Goal: Task Accomplishment & Management: Complete application form

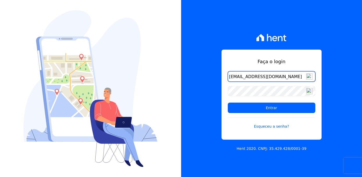
type input "[EMAIL_ADDRESS][DOMAIN_NAME]"
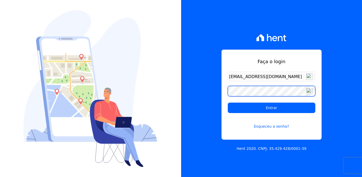
click at [228, 103] on input "Entrar" at bounding box center [272, 108] width 88 height 10
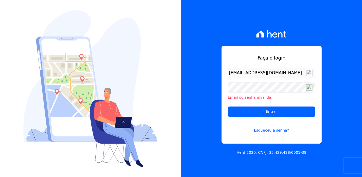
click at [288, 93] on div "Email ou senha inválida." at bounding box center [272, 91] width 88 height 18
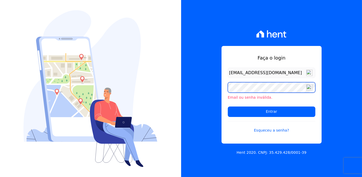
click at [228, 106] on input "Entrar" at bounding box center [272, 111] width 88 height 10
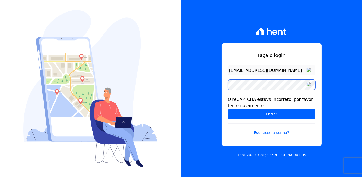
click at [228, 109] on input "Entrar" at bounding box center [272, 114] width 88 height 10
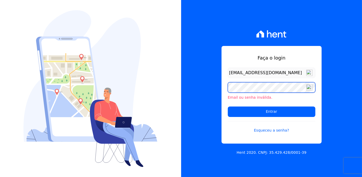
click at [228, 106] on input "Entrar" at bounding box center [272, 111] width 88 height 10
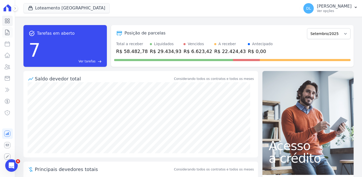
click at [7, 35] on link "Contratos" at bounding box center [7, 32] width 11 height 10
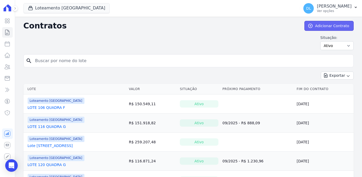
click at [312, 24] on icon at bounding box center [310, 25] width 5 height 5
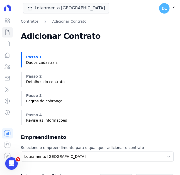
scroll to position [95, 0]
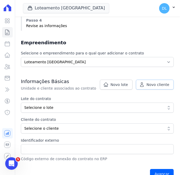
click at [151, 85] on span "Novo cliente" at bounding box center [158, 84] width 23 height 5
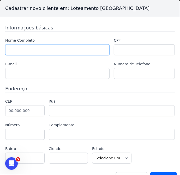
click at [23, 50] on input "text" at bounding box center [57, 49] width 104 height 11
paste input "[PERSON_NAME]"
type input "[PERSON_NAME]"
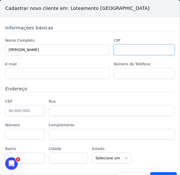
click at [120, 51] on input "text" at bounding box center [144, 49] width 61 height 11
paste input "092.149.389-46"
type input "092.149.389-46"
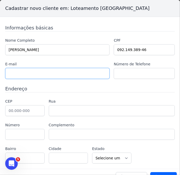
click at [15, 75] on input "text" at bounding box center [57, 73] width 104 height 11
paste input "marceloferreiraofc1993@gmail.com"
type input "marceloferreiraofc1993@gmail.com"
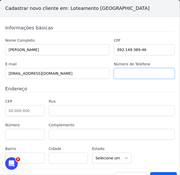
click at [121, 72] on input "text" at bounding box center [144, 73] width 61 height 11
paste input "miriansilvarafaelli12@gmail.com"
type input "miriansilvarafaelli12@gmail.com"
click at [125, 69] on input "text" at bounding box center [144, 73] width 61 height 11
paste input "+1(240) 603-0955"
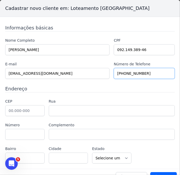
type input "+1(240) 603-0955"
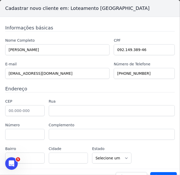
click at [105, 100] on label "Rua" at bounding box center [112, 101] width 126 height 5
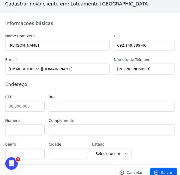
scroll to position [9, 0]
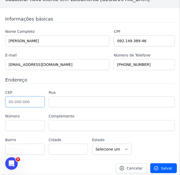
click at [31, 99] on input "text" at bounding box center [24, 102] width 39 height 11
type input "88.817-000"
click at [63, 82] on h3 "Endereço" at bounding box center [90, 79] width 170 height 7
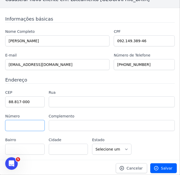
type input "Avenida Luiz Lazzarin"
type input "Vila Floresta"
type input "Criciúma"
select select "SC"
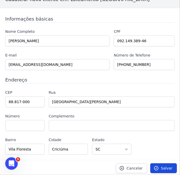
click at [163, 170] on link "Salvar" at bounding box center [163, 169] width 27 height 10
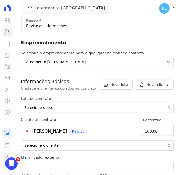
scroll to position [142, 0]
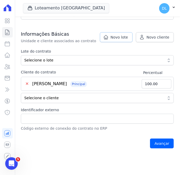
click at [124, 38] on span "Novo lote" at bounding box center [119, 37] width 17 height 5
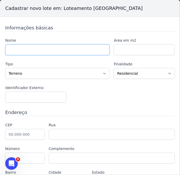
click at [73, 47] on input "text" at bounding box center [57, 49] width 104 height 11
type input "LOTE 127 QUADRA G"
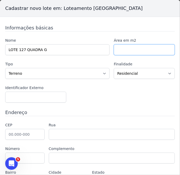
click at [126, 48] on input "number" at bounding box center [144, 49] width 61 height 11
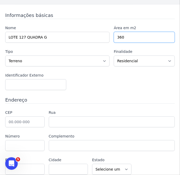
scroll to position [23, 0]
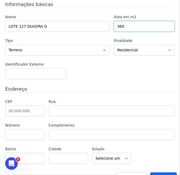
type input "360"
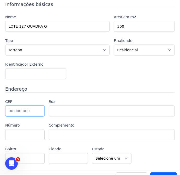
click at [21, 113] on input "text" at bounding box center [24, 111] width 39 height 11
type input "88.820-000"
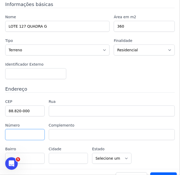
click at [25, 131] on input "text" at bounding box center [24, 134] width 39 height 11
type input "Içara"
select select "SC"
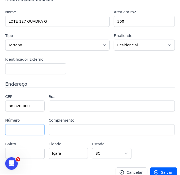
scroll to position [33, 0]
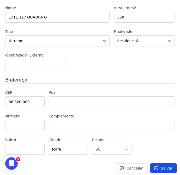
click at [166, 166] on span "Salvar" at bounding box center [166, 168] width 11 height 5
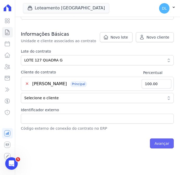
click at [161, 140] on input "Avançar" at bounding box center [162, 144] width 24 height 10
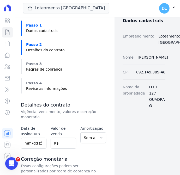
scroll to position [71, 0]
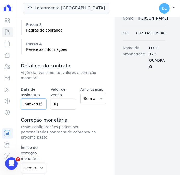
click at [28, 99] on input "date" at bounding box center [34, 104] width 26 height 11
click at [41, 100] on input "date" at bounding box center [34, 104] width 26 height 11
type input "2025-09-18"
click at [58, 99] on input "number" at bounding box center [64, 104] width 26 height 11
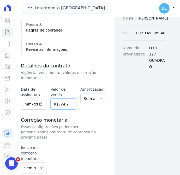
type input "9924.25"
click at [89, 94] on select "Sem amortização Price Sac" at bounding box center [93, 98] width 26 height 11
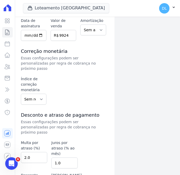
scroll to position [142, 0]
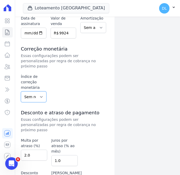
click at [38, 92] on select "Sem reajuste Média dos últimos 12 meses acumulado de INCCM Média dos últimos 12…" at bounding box center [34, 97] width 26 height 11
select select "inccm"
click at [21, 92] on select "Sem reajuste Média dos últimos 12 meses acumulado de INCCM Média dos últimos 12…" at bounding box center [34, 97] width 26 height 11
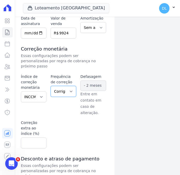
click at [67, 86] on select "Corrigido semestralmente Corrigido mensalmente Corrigido anualmente" at bounding box center [64, 91] width 26 height 11
select select "monthly"
click at [51, 86] on select "Corrigido semestralmente Corrigido mensalmente Corrigido anualmente" at bounding box center [64, 91] width 26 height 11
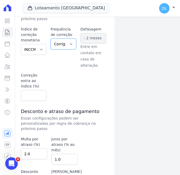
scroll to position [211, 0]
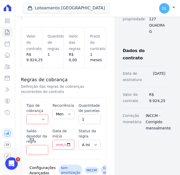
scroll to position [142, 0]
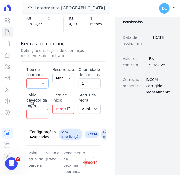
click at [40, 85] on select "Parcela Normal Entrada Sinal Intercalada Chaves Pré-chaves Pós-chaves Impostos …" at bounding box center [37, 84] width 22 height 10
select select "down_payment"
click at [26, 79] on select "Parcela Normal Entrada Sinal Intercalada Chaves Pré-chaves Pós-chaves Impostos …" at bounding box center [37, 84] width 22 height 10
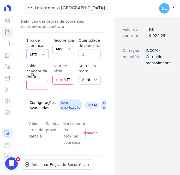
scroll to position [200, 0]
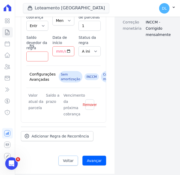
click at [72, 162] on span "Voltar" at bounding box center [68, 160] width 11 height 5
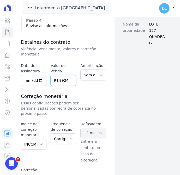
click at [60, 75] on input "9924.25" at bounding box center [64, 80] width 26 height 11
drag, startPoint x: 59, startPoint y: 70, endPoint x: 113, endPoint y: 62, distance: 54.3
click at [113, 62] on div "Contratos Adicionar Contrato Adicionar Contrato Passo 1 Dados cadastrais Passo …" at bounding box center [97, 118] width 153 height 389
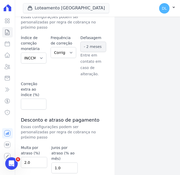
scroll to position [211, 0]
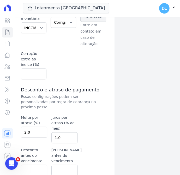
type input "145697.85"
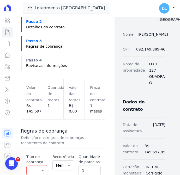
scroll to position [95, 0]
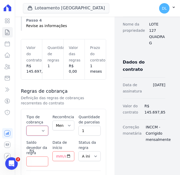
click at [42, 130] on select "Parcela Normal Entrada Sinal Intercalada Chaves Pré-chaves Pós-chaves Impostos …" at bounding box center [37, 131] width 22 height 10
select select "down_payment"
click at [26, 126] on select "Parcela Normal Entrada Sinal Intercalada Chaves Pré-chaves Pós-chaves Impostos …" at bounding box center [37, 131] width 22 height 10
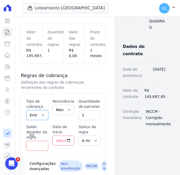
scroll to position [118, 0]
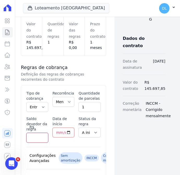
click at [35, 137] on input "Saldo devedor da regra" at bounding box center [37, 138] width 22 height 10
type input "9924.25"
click at [56, 131] on input "Data de início" at bounding box center [63, 133] width 22 height 10
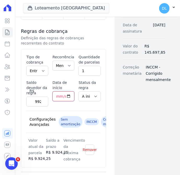
scroll to position [166, 0]
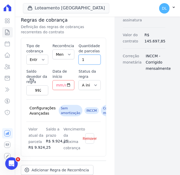
drag, startPoint x: 84, startPoint y: 60, endPoint x: 81, endPoint y: 59, distance: 3.4
click at [81, 59] on input "1" at bounding box center [90, 60] width 22 height 10
type input "3"
click at [56, 85] on input "Data de início" at bounding box center [63, 85] width 22 height 10
click at [68, 84] on input "Data de início" at bounding box center [63, 85] width 22 height 10
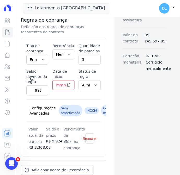
type input "[DATE]"
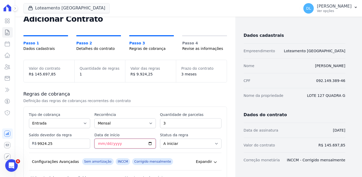
scroll to position [91, 0]
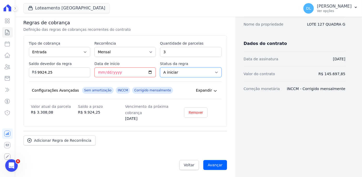
click at [178, 70] on select "A iniciar Em aberto" at bounding box center [191, 72] width 62 height 10
click at [177, 73] on select "A iniciar Em aberto" at bounding box center [191, 72] width 62 height 10
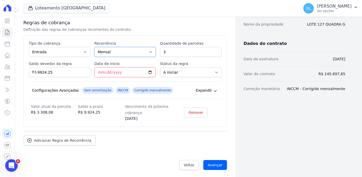
click at [123, 53] on select "Mensal Bimestral Trimestral Semestral Anual" at bounding box center [125, 52] width 62 height 10
click at [180, 112] on div "Dados cadastrais Empreendimento Loteamento Jardim Amélia Nome MARCELO ALEXANDRE…" at bounding box center [291, 52] width 110 height 244
drag, startPoint x: 60, startPoint y: 73, endPoint x: 17, endPoint y: 75, distance: 43.4
click at [16, 75] on div "Contratos Adicionar Contrato Adicionar Contrato Passo 1 Dados cadastrais Passo …" at bounding box center [125, 52] width 220 height 252
type input "3308.08"
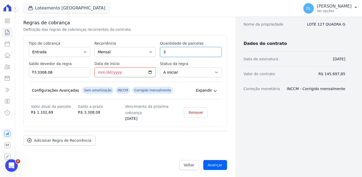
drag, startPoint x: 170, startPoint y: 50, endPoint x: 164, endPoint y: 51, distance: 5.9
click at [164, 50] on input "3" at bounding box center [191, 52] width 62 height 10
type input "1"
click at [157, 39] on div "Esse tipo de parcela não entra no saldo devedor do contrato. Tipo de cobrança P…" at bounding box center [125, 81] width 204 height 92
click at [123, 73] on input "2025-09-18" at bounding box center [125, 72] width 62 height 10
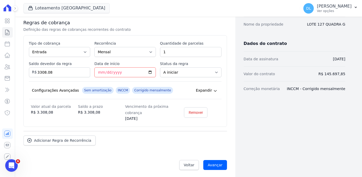
click at [123, 136] on div "Adicionar Regra de Recorrência" at bounding box center [125, 138] width 204 height 14
click at [67, 140] on span "Adicionar Regra de Recorrência" at bounding box center [62, 140] width 57 height 5
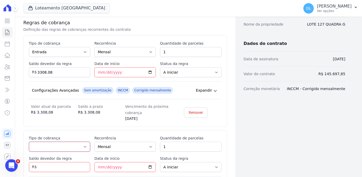
click at [64, 146] on select "Parcela Normal Entrada Sinal Intercalada Chaves Pré-chaves Pós-chaves Impostos …" at bounding box center [60, 147] width 62 height 10
select select "down_payment"
click at [29, 142] on select "Parcela Normal Entrada Sinal Intercalada Chaves Pré-chaves Pós-chaves Impostos …" at bounding box center [60, 147] width 62 height 10
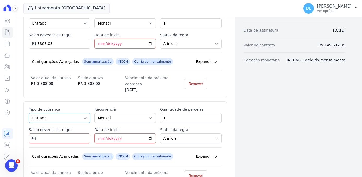
scroll to position [138, 0]
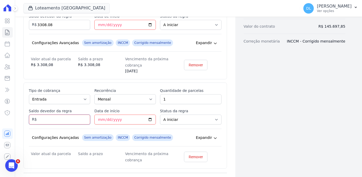
click at [66, 120] on input "Saldo devedor da regra" at bounding box center [60, 120] width 62 height 10
type input "3308.08"
click at [96, 117] on input "Data de início" at bounding box center [125, 120] width 62 height 10
click at [150, 118] on input "Data de início" at bounding box center [125, 120] width 62 height 10
type input "2025-09-22"
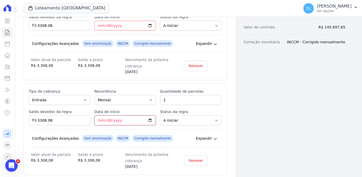
scroll to position [185, 0]
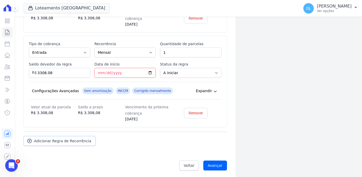
click at [63, 142] on link "Adicionar Regra de Recorrência" at bounding box center [59, 141] width 73 height 10
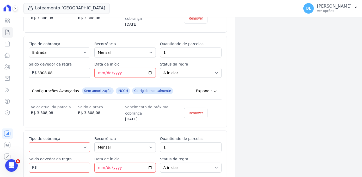
scroll to position [256, 0]
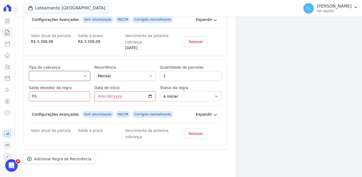
click at [52, 74] on select "Parcela Normal Entrada Sinal Intercalada Chaves Pré-chaves Pós-chaves Impostos …" at bounding box center [60, 76] width 62 height 10
select select "down_payment"
click at [29, 71] on select "Parcela Normal Entrada Sinal Intercalada Chaves Pré-chaves Pós-chaves Impostos …" at bounding box center [60, 76] width 62 height 10
click at [46, 94] on input "Saldo devedor da regra" at bounding box center [60, 96] width 62 height 10
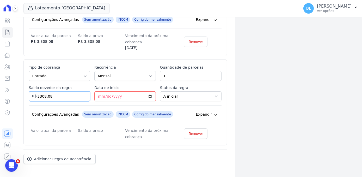
type input "3308.08"
click at [103, 97] on input "Data de início" at bounding box center [125, 96] width 62 height 10
click at [101, 95] on input "Data de início" at bounding box center [125, 96] width 62 height 10
click at [149, 95] on input "Data de início" at bounding box center [125, 96] width 62 height 10
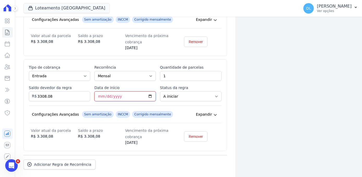
click at [120, 96] on input "2025-09-27" at bounding box center [125, 96] width 62 height 10
click at [148, 94] on input "2025-09-27" at bounding box center [125, 96] width 62 height 10
type input "2025-09-29"
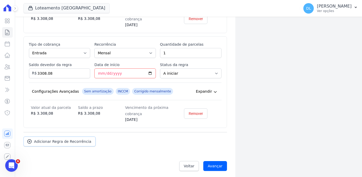
click at [65, 143] on link "Adicionar Regra de Recorrência" at bounding box center [59, 141] width 73 height 10
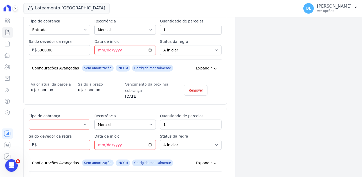
scroll to position [326, 0]
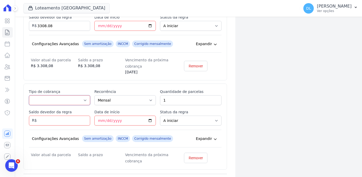
click at [50, 100] on select "Parcela Normal Entrada Sinal Intercalada Chaves Pré-chaves Pós-chaves Impostos …" at bounding box center [60, 100] width 62 height 10
select select "standard"
click at [29, 95] on select "Parcela Normal Entrada Sinal Intercalada Chaves Pré-chaves Pós-chaves Impostos …" at bounding box center [60, 100] width 62 height 10
drag, startPoint x: 170, startPoint y: 101, endPoint x: 153, endPoint y: 96, distance: 18.4
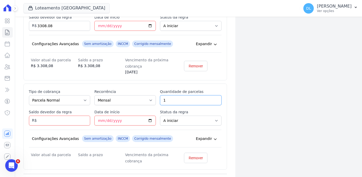
click at [153, 96] on div "Esse tipo de parcela não entra no saldo devedor do contrato. Tipo de cobrança P…" at bounding box center [125, 126] width 193 height 75
type input "120"
click at [47, 121] on input "Saldo devedor da regra" at bounding box center [60, 121] width 62 height 10
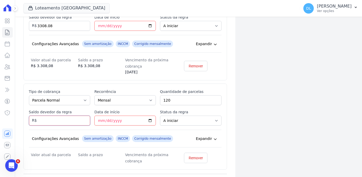
paste input "100.7736"
click at [45, 117] on input "100.7736" at bounding box center [60, 121] width 62 height 10
click at [47, 118] on input "1007736" at bounding box center [60, 121] width 62 height 10
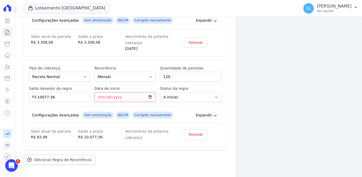
scroll to position [350, 0]
click at [43, 94] on input "10077.36" at bounding box center [60, 97] width 62 height 10
click at [46, 96] on input "10077.36" at bounding box center [60, 97] width 62 height 10
click at [48, 95] on input "10077.36" at bounding box center [60, 97] width 62 height 10
click at [53, 95] on input "1007736" at bounding box center [60, 97] width 62 height 10
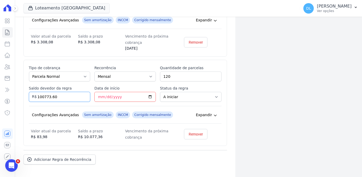
type input "100773.60"
click at [116, 92] on input "Data de início" at bounding box center [125, 97] width 62 height 10
click at [147, 94] on input "Data de início" at bounding box center [125, 97] width 62 height 10
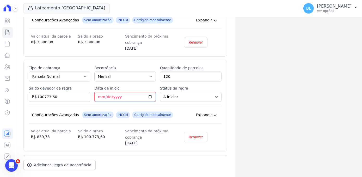
type input "2025-10-15"
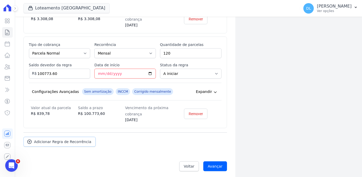
click at [73, 139] on span "Adicionar Regra de Recorrência" at bounding box center [62, 141] width 57 height 5
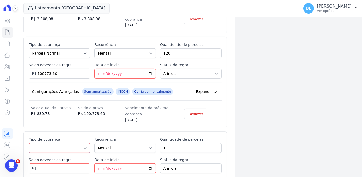
click at [63, 150] on select "Parcela Normal Entrada Sinal Intercalada Chaves Pré-chaves Pós-chaves Impostos …" at bounding box center [60, 148] width 62 height 10
select select "interleaved"
click at [29, 143] on select "Parcela Normal Entrada Sinal Intercalada Chaves Pré-chaves Pós-chaves Impostos …" at bounding box center [60, 148] width 62 height 10
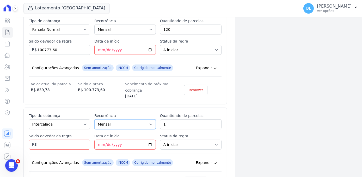
click at [124, 119] on select "Mensal Bimestral Trimestral Semestral Anual" at bounding box center [125, 124] width 62 height 10
select select "12"
click at [94, 119] on select "Mensal Bimestral Trimestral Semestral Anual" at bounding box center [125, 124] width 62 height 10
drag, startPoint x: 170, startPoint y: 124, endPoint x: 152, endPoint y: 120, distance: 19.0
click at [152, 120] on div "Esse tipo de parcela não entra no saldo devedor do contrato. Tipo de cobrança P…" at bounding box center [125, 150] width 193 height 75
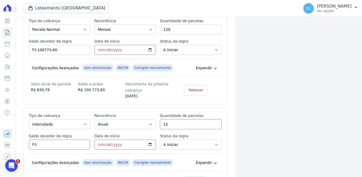
type input "12"
click at [62, 141] on input "Saldo devedor da regra" at bounding box center [60, 145] width 62 height 10
type input "35000"
click at [98, 144] on input "Data de início" at bounding box center [125, 145] width 62 height 10
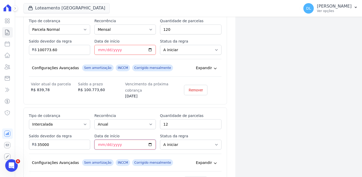
click at [109, 143] on input "Data de início" at bounding box center [125, 145] width 62 height 10
click at [147, 143] on input "Data de início" at bounding box center [125, 145] width 62 height 10
type input "2026-09-15"
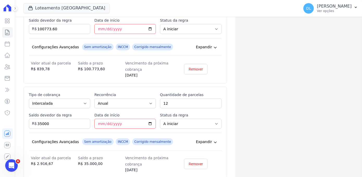
scroll to position [445, 0]
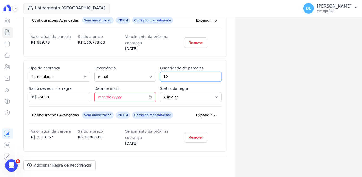
click at [169, 74] on input "12" at bounding box center [191, 77] width 62 height 10
type input "10"
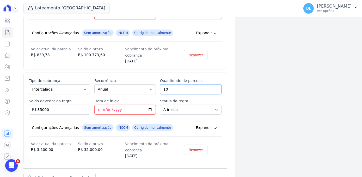
scroll to position [468, 0]
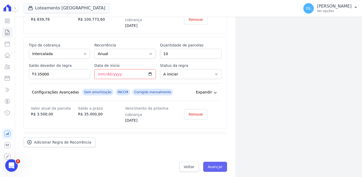
click at [180, 162] on input "Avançar" at bounding box center [216, 167] width 24 height 10
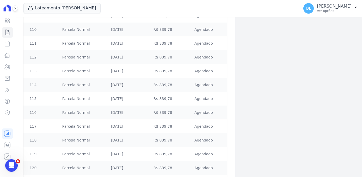
scroll to position [1808, 0]
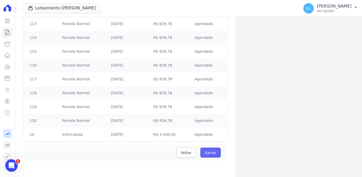
click at [212, 151] on input "Salvar" at bounding box center [211, 153] width 20 height 10
